Goal: Task Accomplishment & Management: Manage account settings

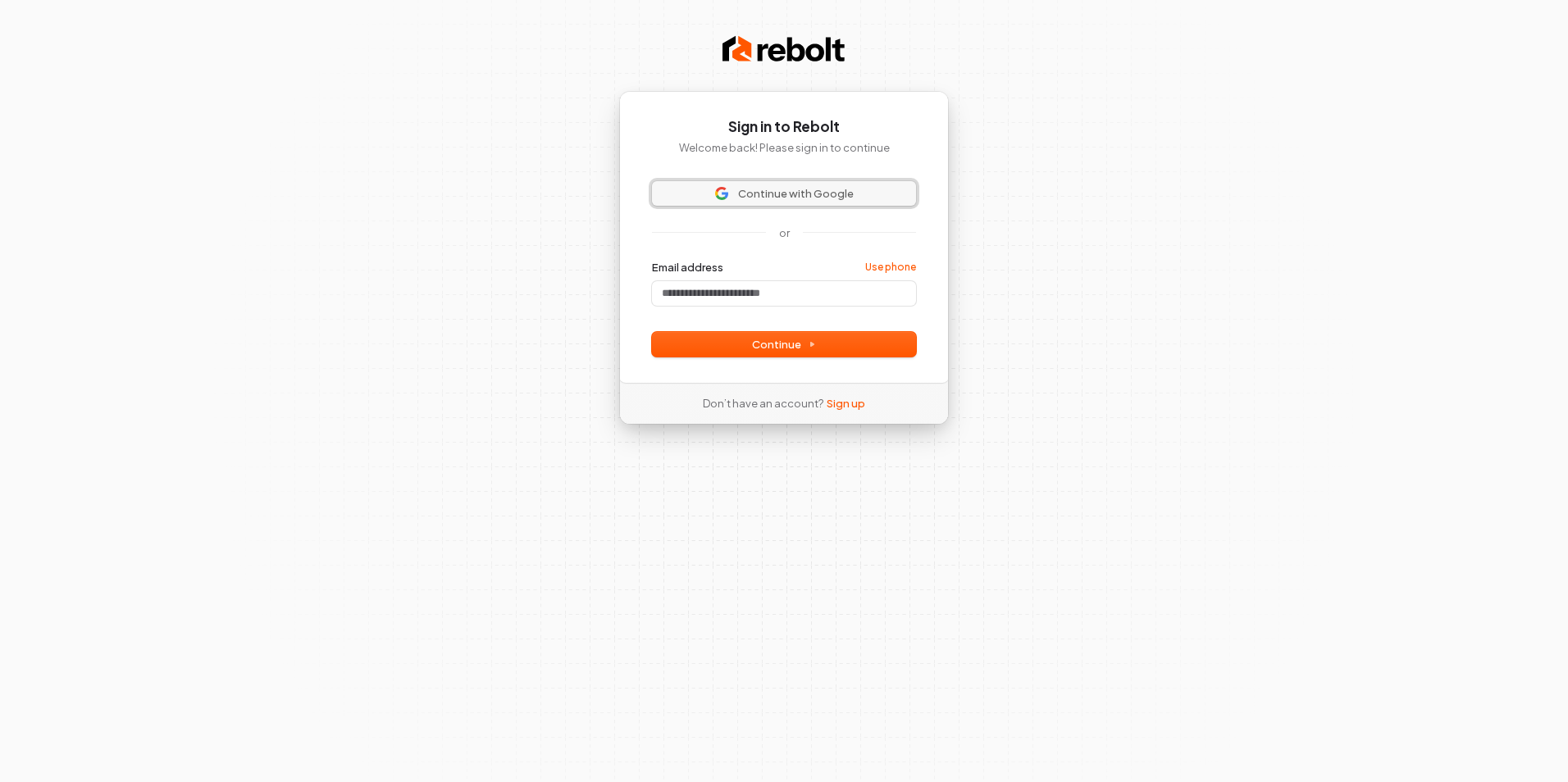
click at [847, 202] on button "Continue with Google" at bounding box center [784, 194] width 264 height 25
click at [733, 298] on input "Email address" at bounding box center [784, 293] width 264 height 25
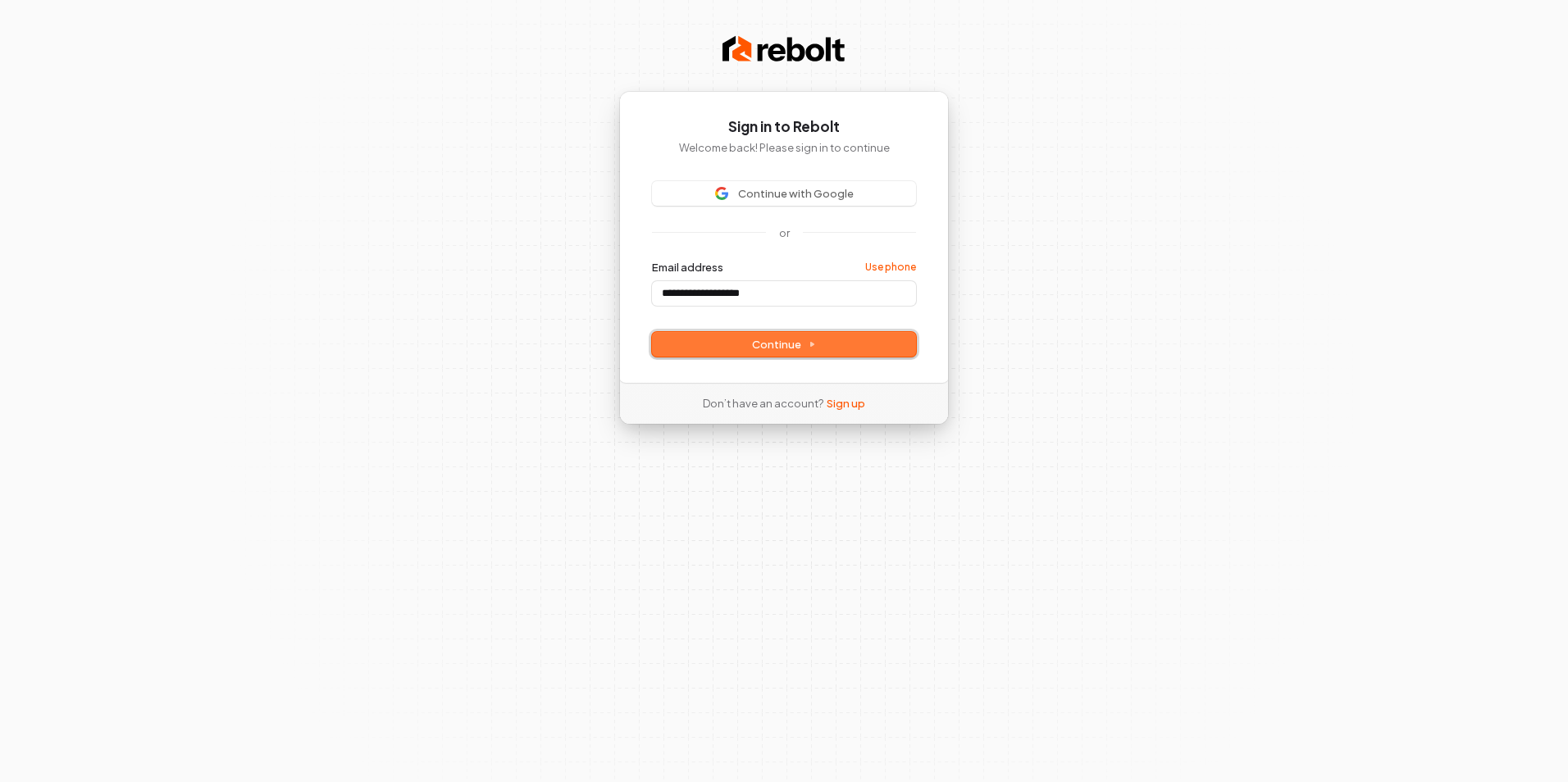
click at [793, 347] on span "Continue" at bounding box center [784, 344] width 64 height 15
type input "**********"
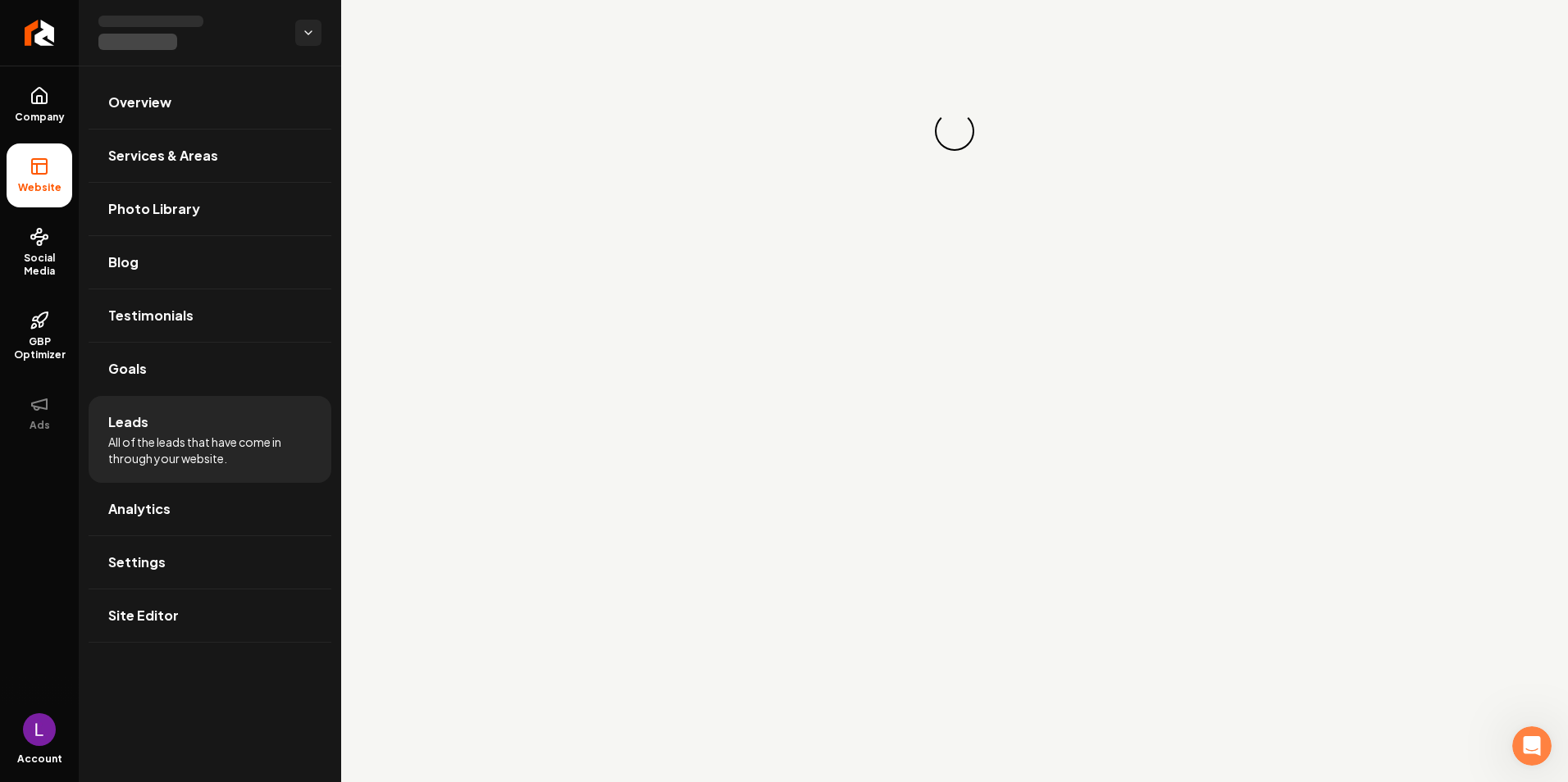
click at [940, 132] on div "Loading..." at bounding box center [954, 131] width 44 height 44
click at [224, 424] on li "Leads All of the leads that have come in through your website." at bounding box center [209, 439] width 242 height 87
click at [168, 454] on span "All of the leads that have come in through your website." at bounding box center [210, 450] width 204 height 33
click at [141, 422] on span "Leads" at bounding box center [128, 422] width 40 height 20
click at [55, 110] on link "Company" at bounding box center [39, 105] width 66 height 64
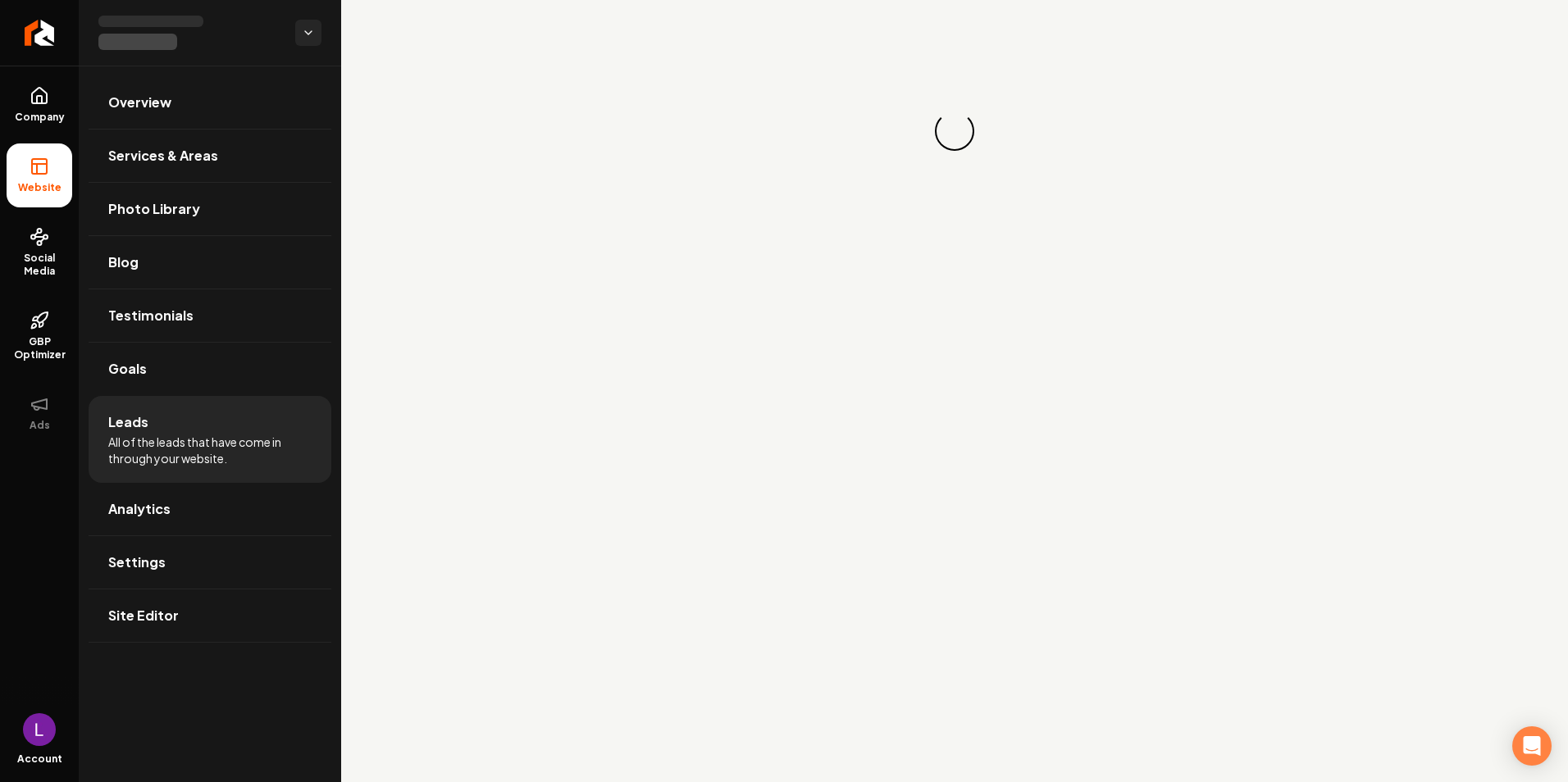
click at [175, 415] on li "Leads All of the leads that have come in through your website." at bounding box center [209, 439] width 242 height 87
click at [167, 382] on link "Goals" at bounding box center [209, 369] width 242 height 53
click at [188, 468] on li "Leads All of the leads that have come in through your website." at bounding box center [209, 439] width 242 height 87
